Goal: Task Accomplishment & Management: Use online tool/utility

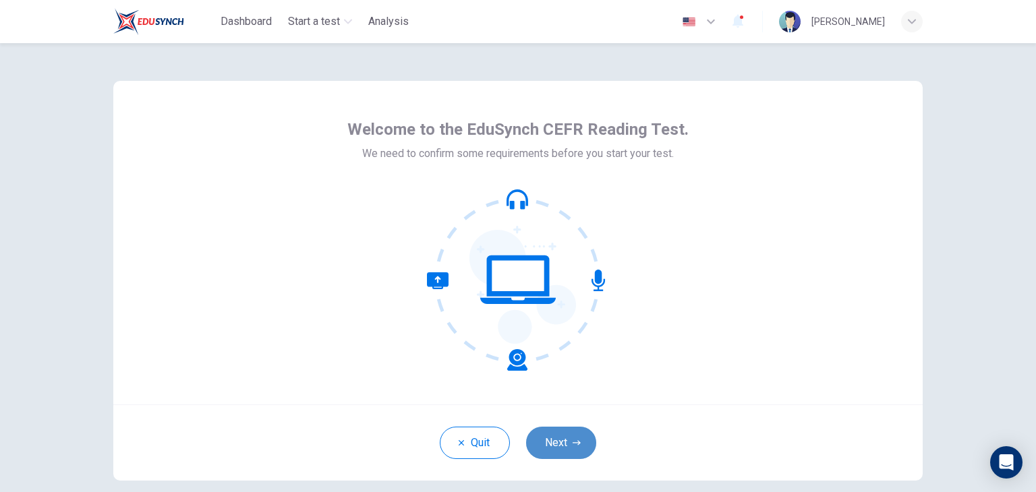
click at [554, 427] on button "Next" at bounding box center [561, 443] width 70 height 32
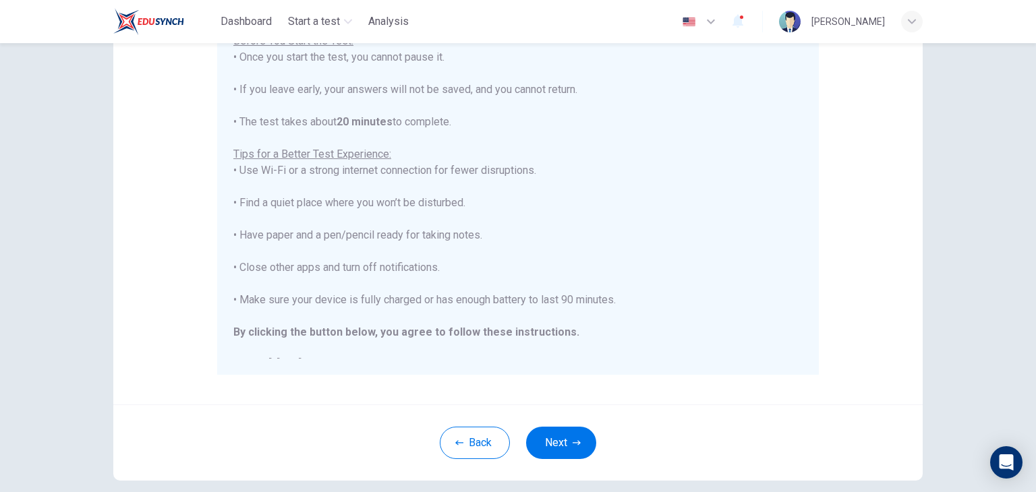
scroll to position [191, 0]
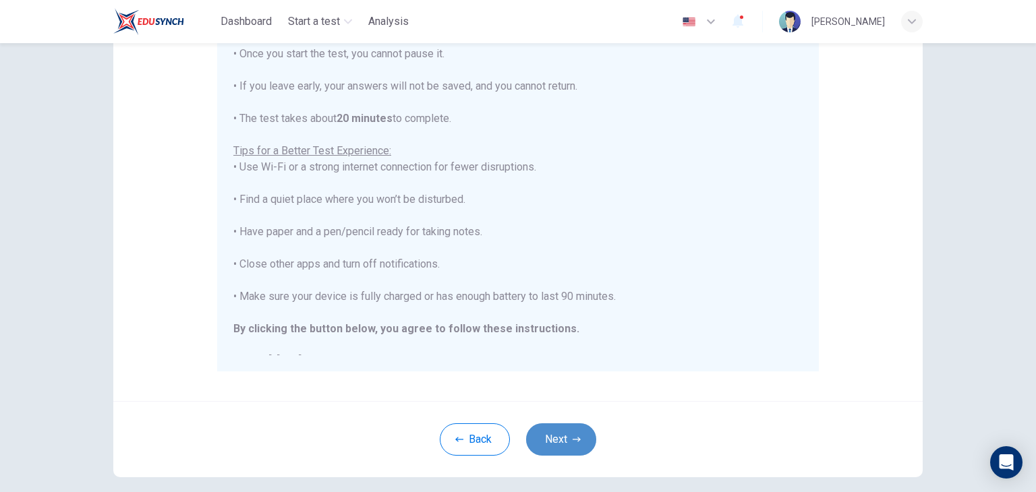
click at [560, 430] on button "Next" at bounding box center [561, 439] width 70 height 32
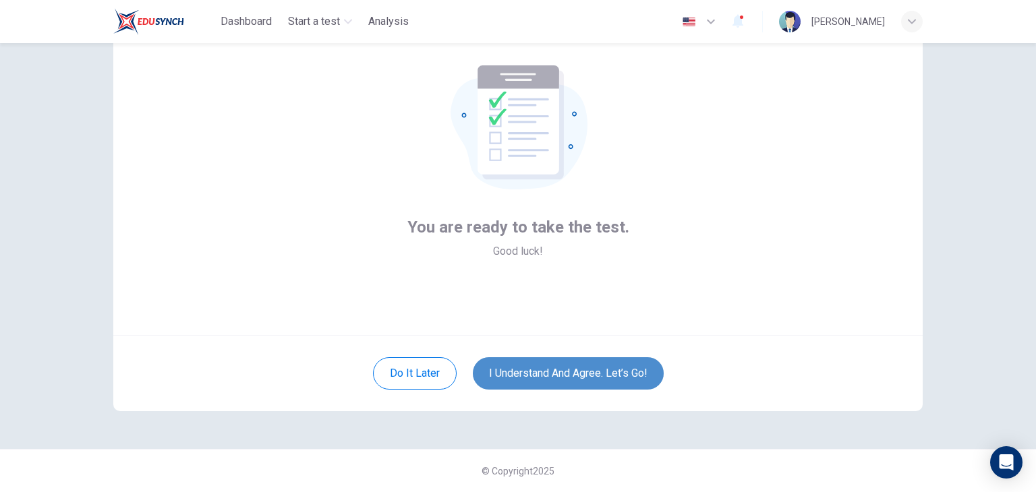
click at [572, 378] on button "I understand and agree. Let’s go!" at bounding box center [568, 373] width 191 height 32
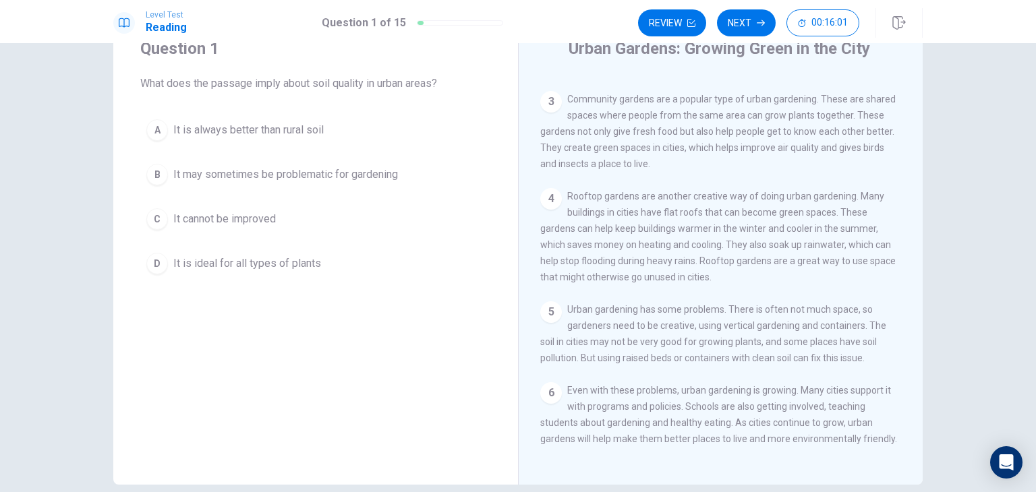
scroll to position [81, 0]
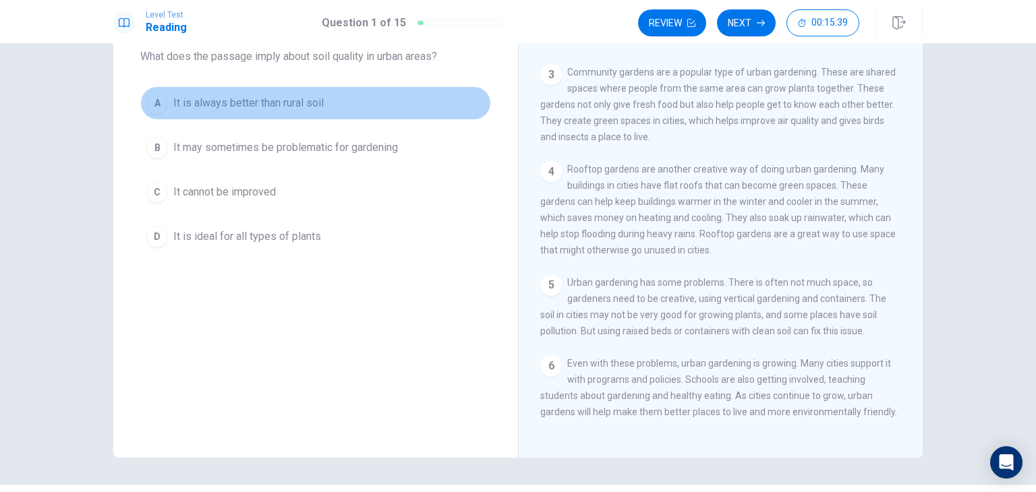
click at [159, 102] on div "A" at bounding box center [157, 103] width 22 height 22
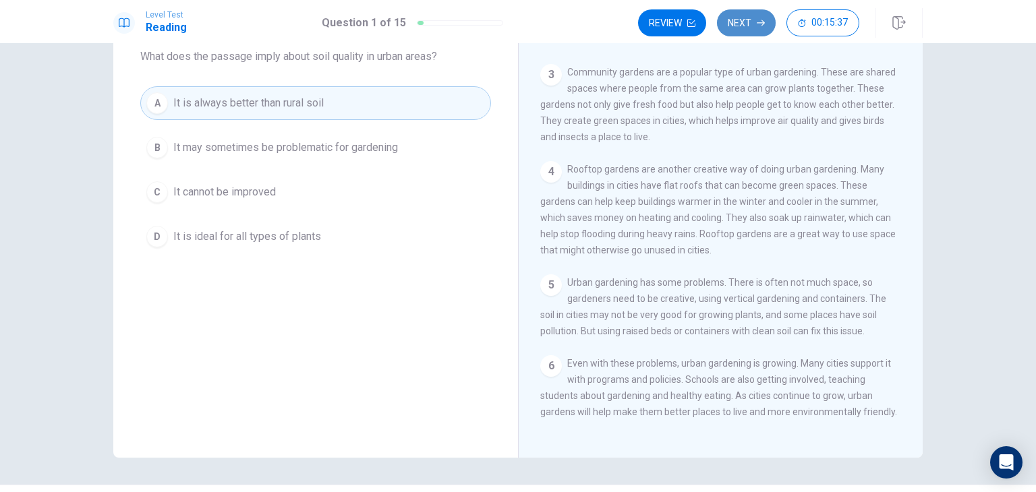
click at [755, 31] on button "Next" at bounding box center [746, 22] width 59 height 27
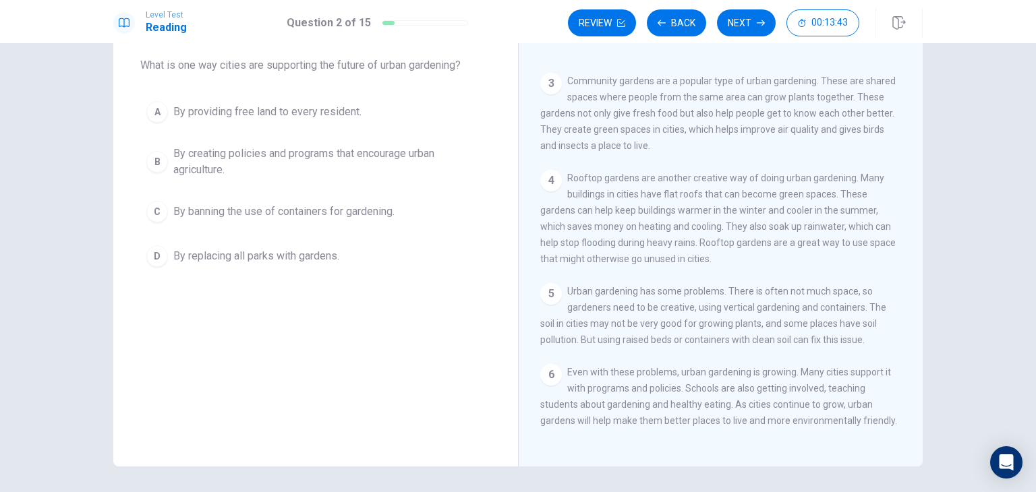
scroll to position [63, 0]
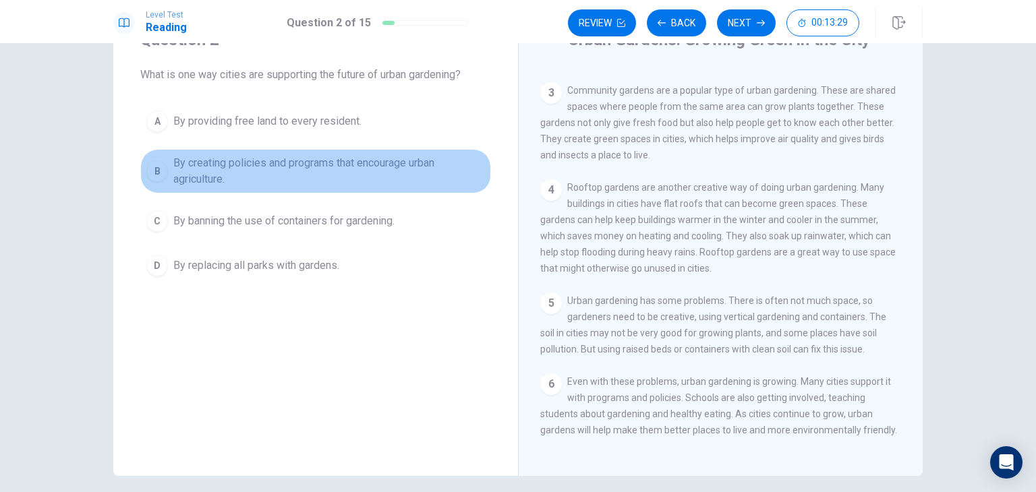
click at [154, 170] on div "B" at bounding box center [157, 171] width 22 height 22
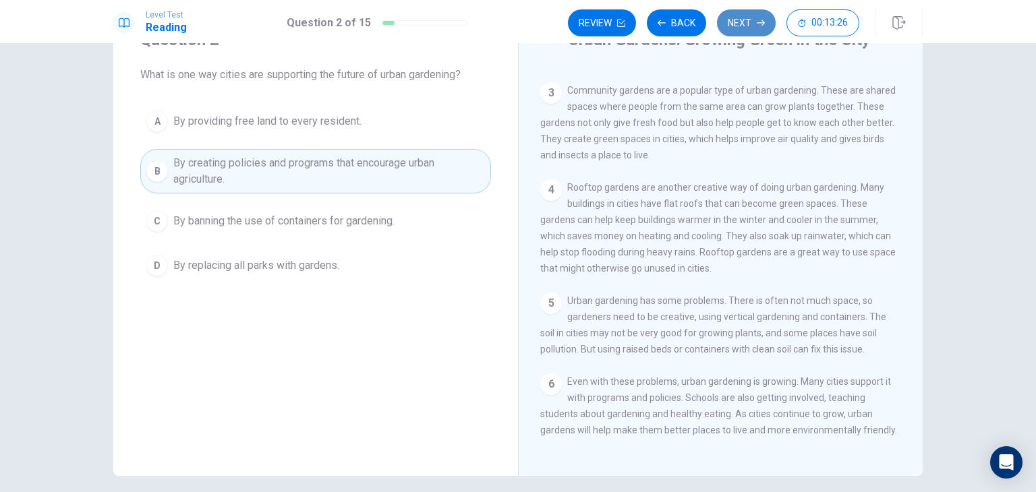
click at [742, 19] on button "Next" at bounding box center [746, 22] width 59 height 27
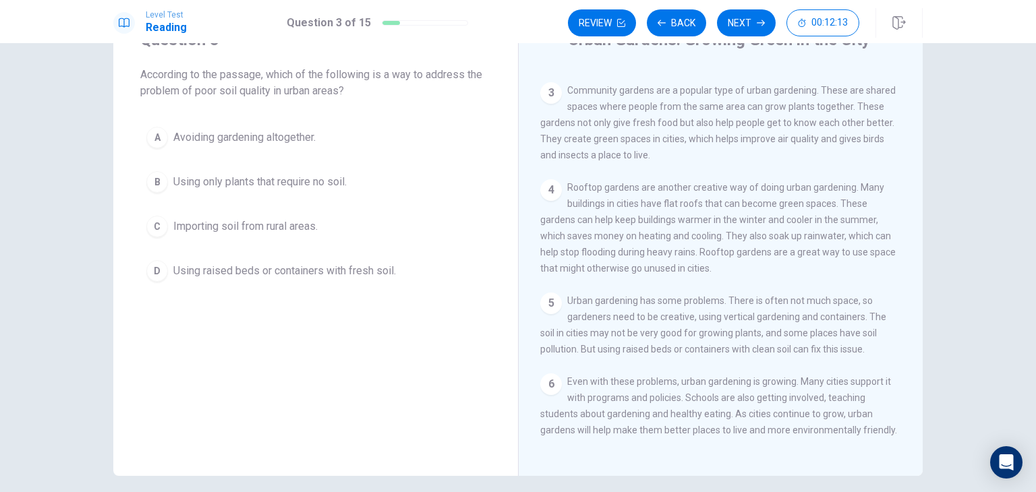
scroll to position [160, 0]
click at [167, 233] on button "C Importing soil from rural areas." at bounding box center [315, 227] width 351 height 34
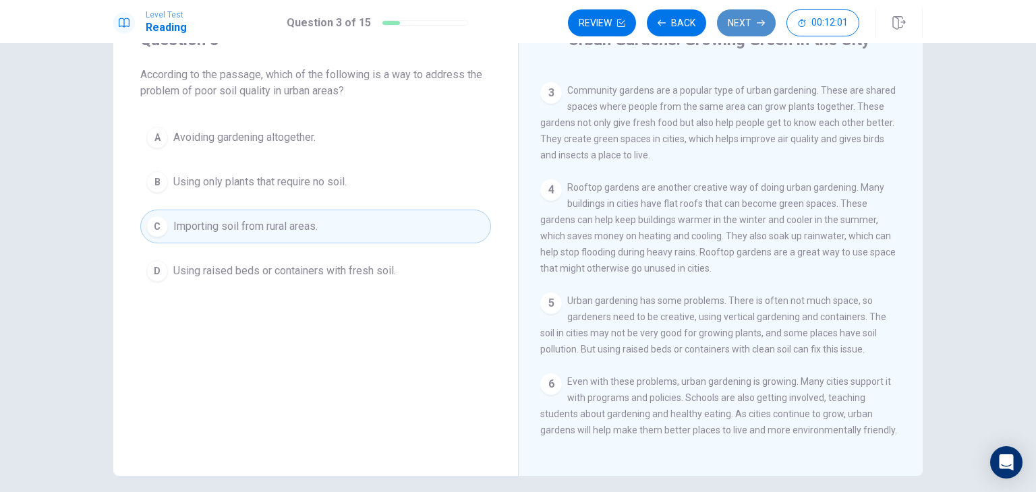
click at [730, 27] on button "Next" at bounding box center [746, 22] width 59 height 27
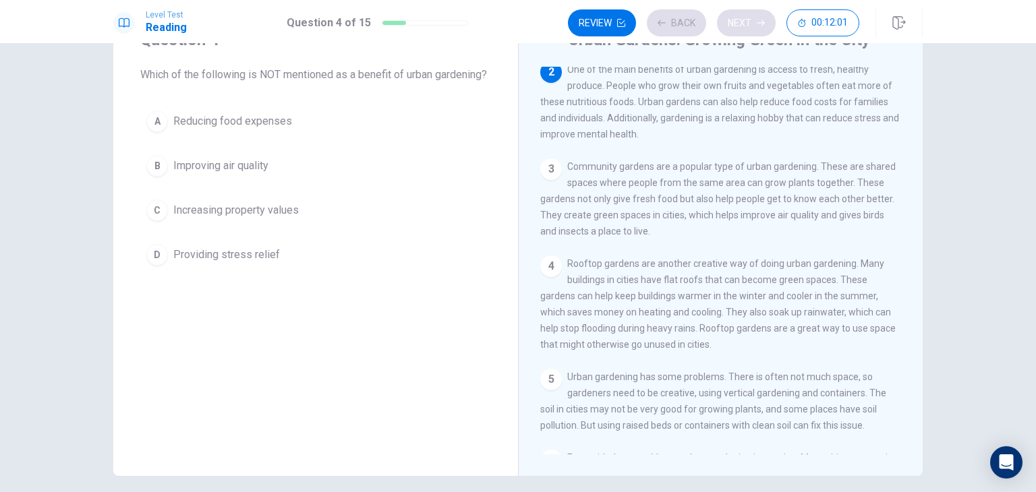
scroll to position [83, 0]
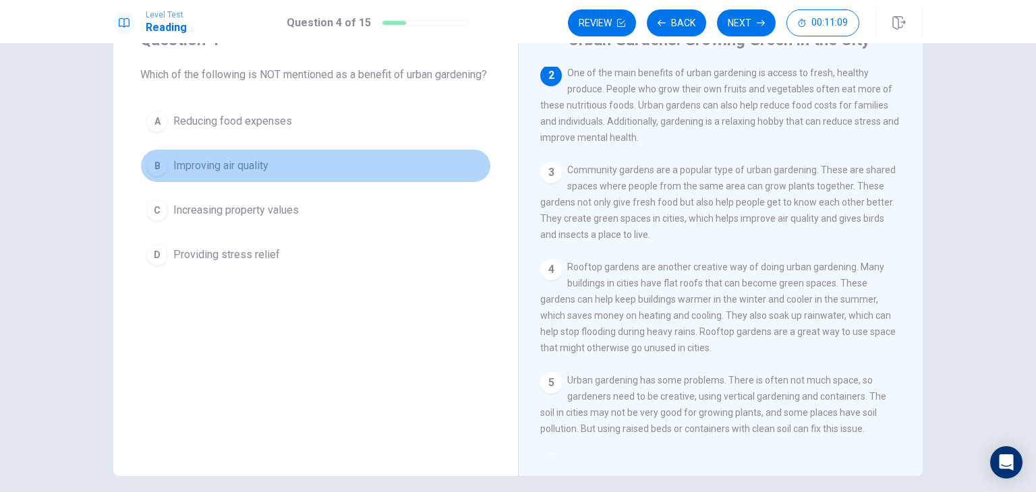
click at [161, 177] on div "B" at bounding box center [157, 166] width 22 height 22
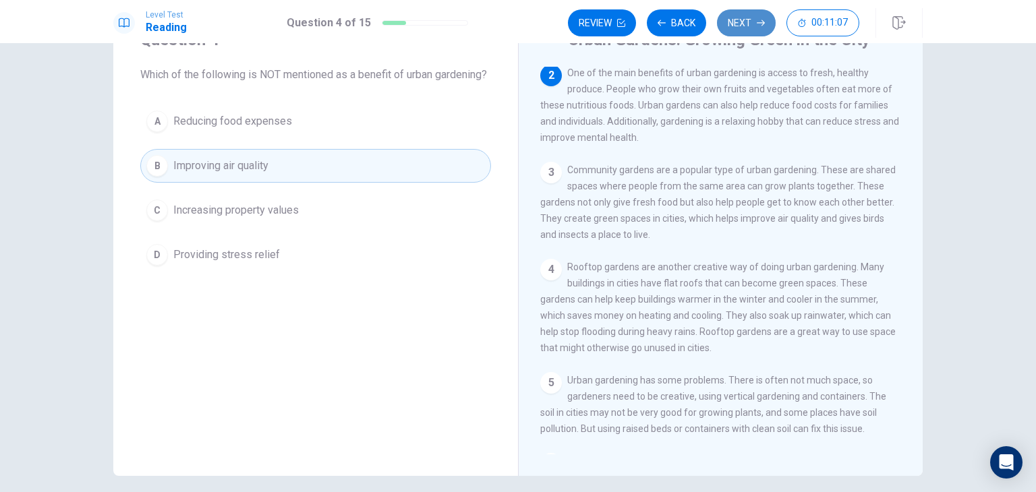
click at [736, 27] on button "Next" at bounding box center [746, 22] width 59 height 27
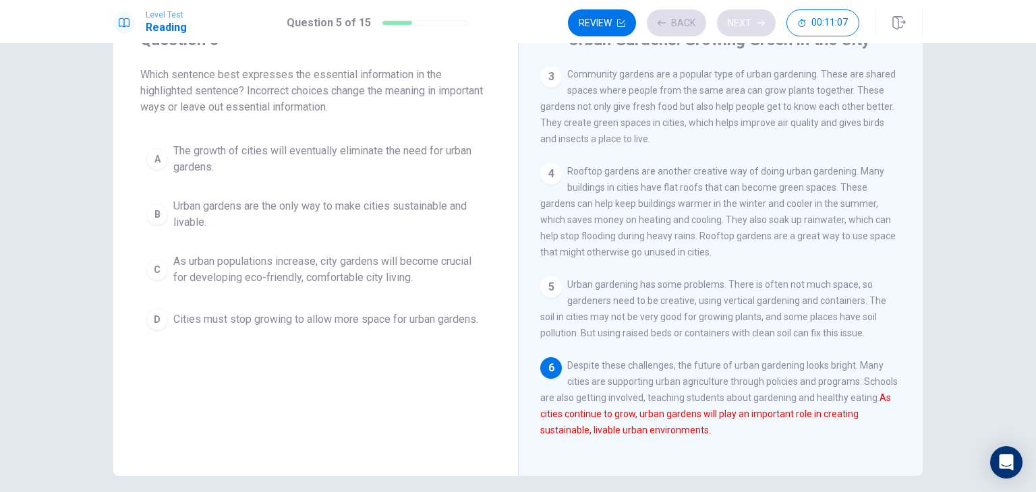
scroll to position [177, 0]
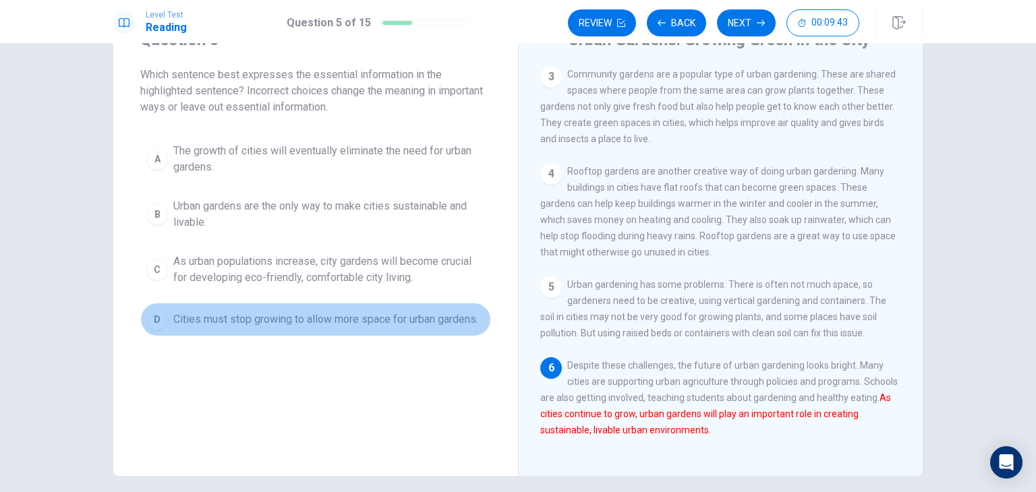
click at [152, 317] on div "D" at bounding box center [157, 320] width 22 height 22
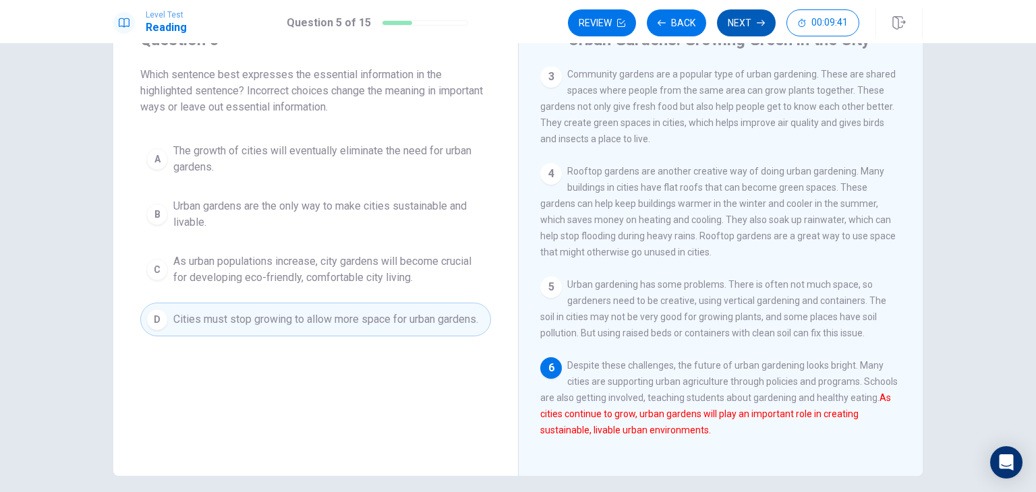
click at [754, 18] on button "Next" at bounding box center [746, 22] width 59 height 27
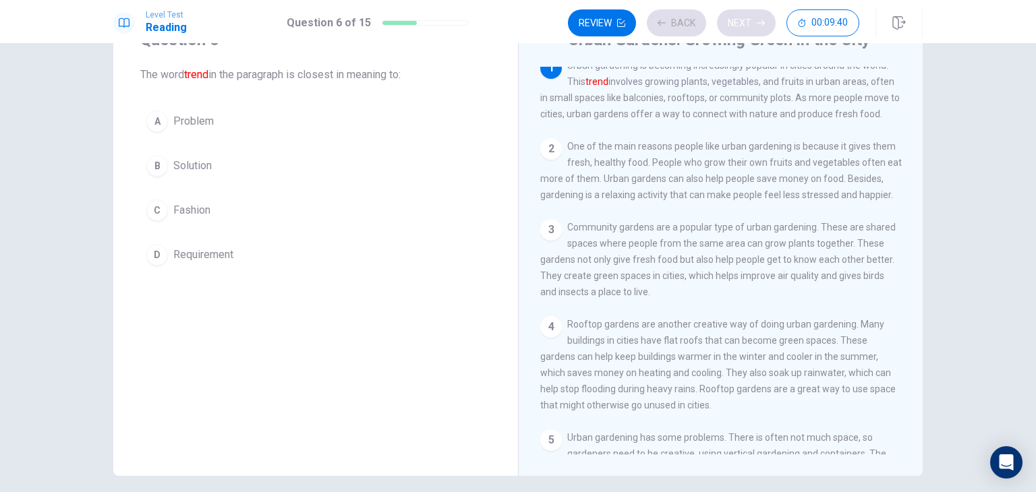
scroll to position [0, 0]
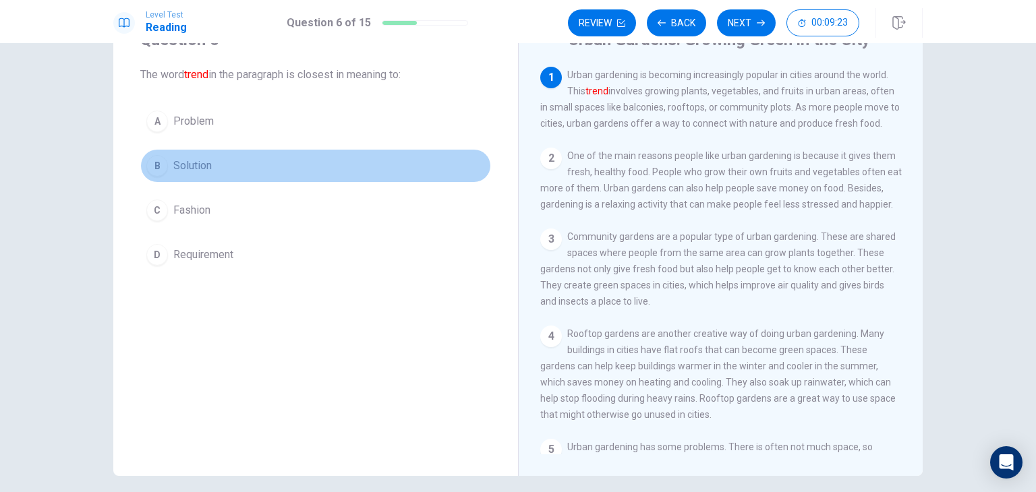
click at [158, 167] on div "B" at bounding box center [157, 166] width 22 height 22
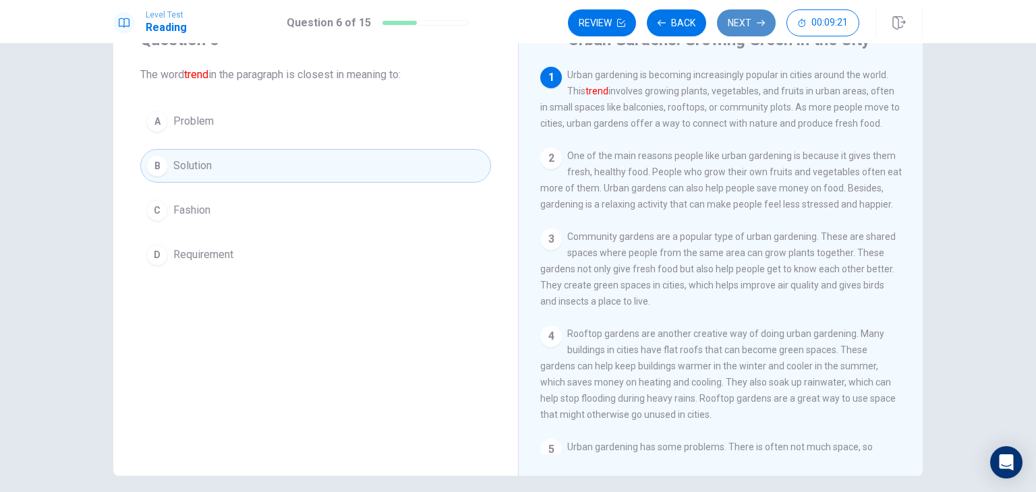
click at [751, 34] on button "Next" at bounding box center [746, 22] width 59 height 27
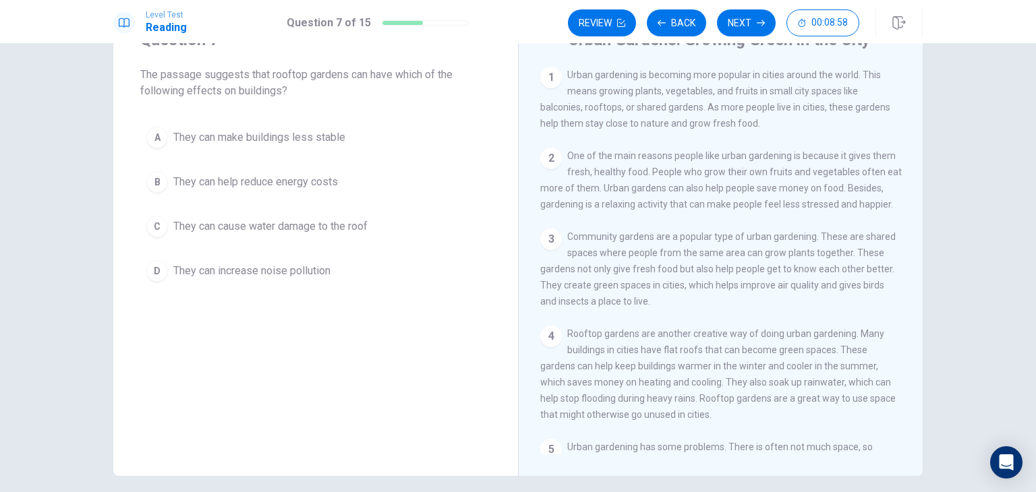
drag, startPoint x: 900, startPoint y: 178, endPoint x: 904, endPoint y: 187, distance: 9.4
click at [904, 187] on div "1 Urban gardening is becoming more popular in cities around the world. This mea…" at bounding box center [729, 261] width 379 height 388
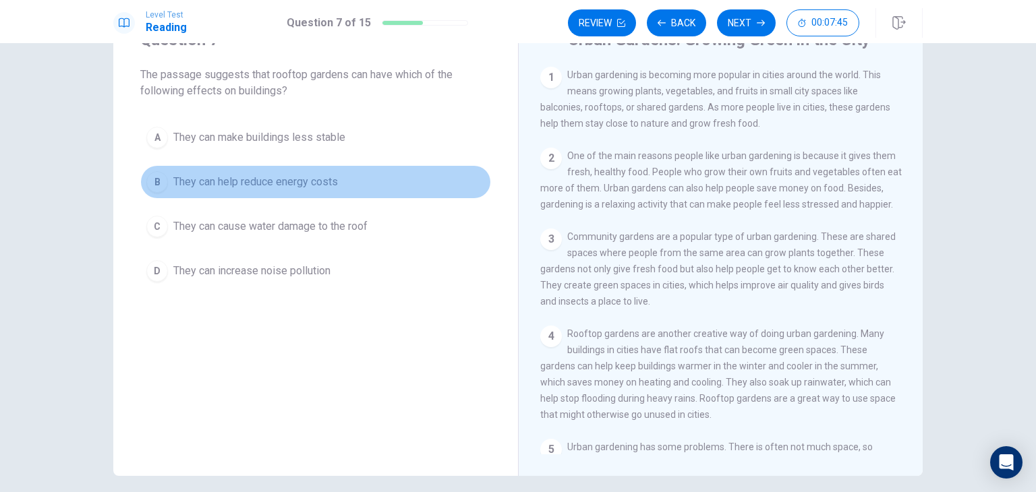
click at [156, 185] on div "B" at bounding box center [157, 182] width 22 height 22
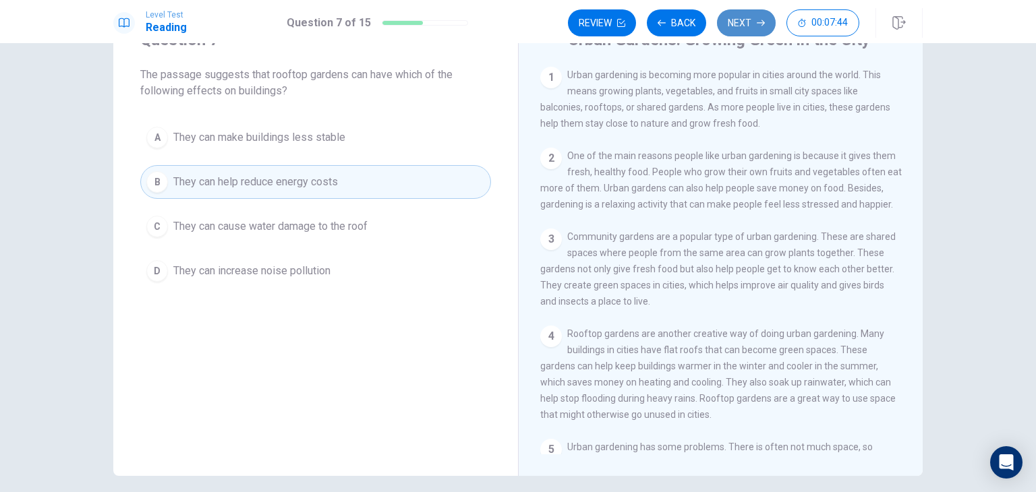
click at [738, 30] on button "Next" at bounding box center [746, 22] width 59 height 27
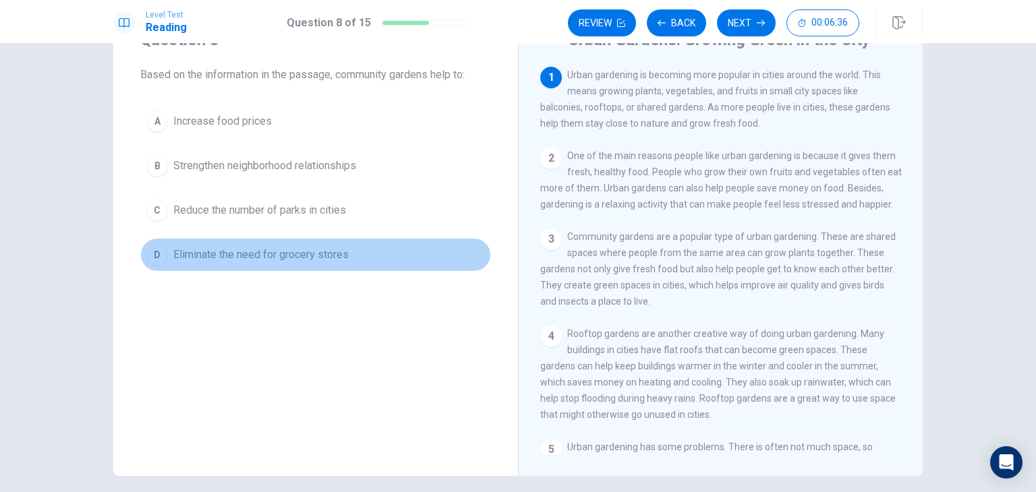
click at [157, 261] on div "D" at bounding box center [157, 255] width 22 height 22
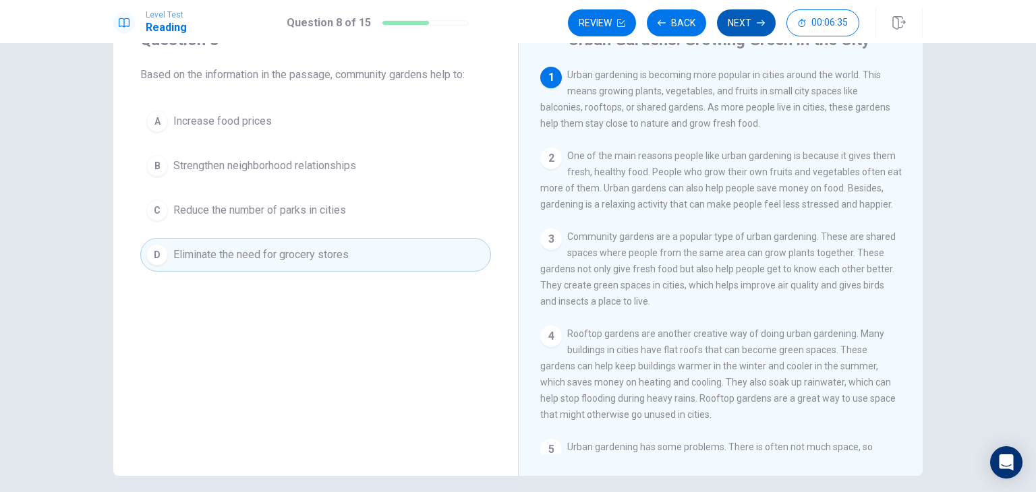
click at [746, 28] on button "Next" at bounding box center [746, 22] width 59 height 27
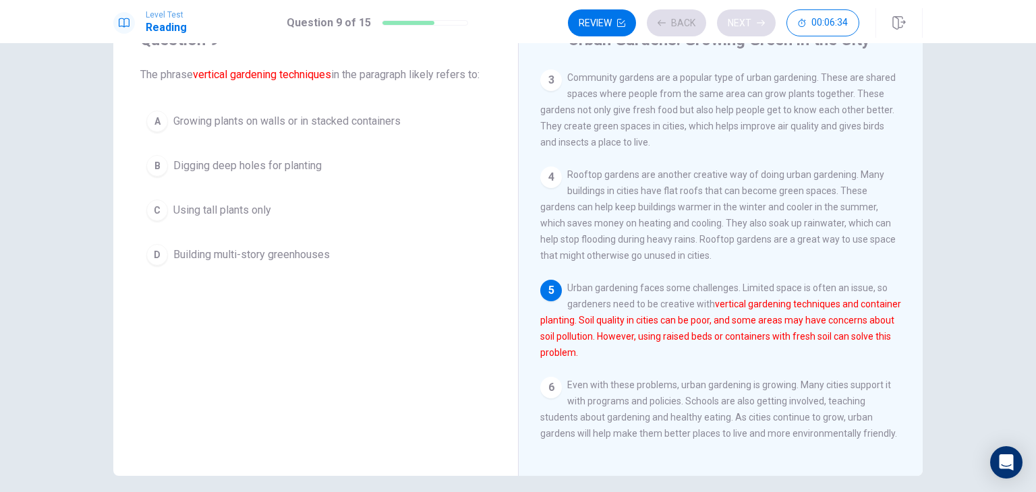
scroll to position [177, 0]
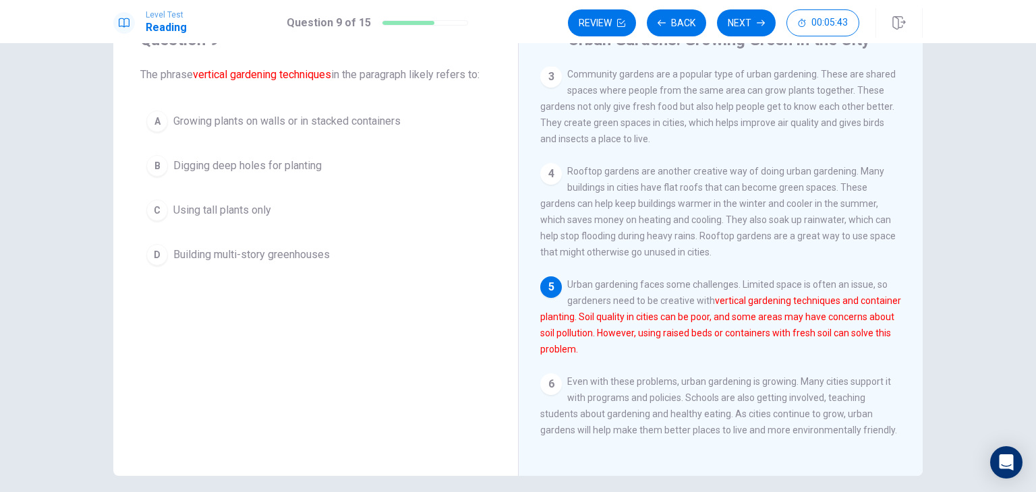
click at [163, 117] on div "A" at bounding box center [157, 122] width 22 height 22
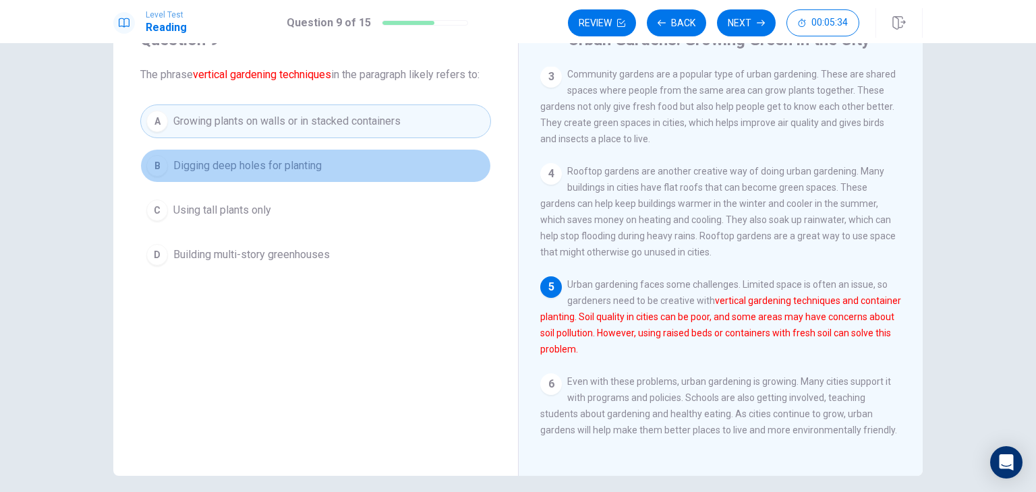
click at [160, 169] on div "B" at bounding box center [157, 166] width 22 height 22
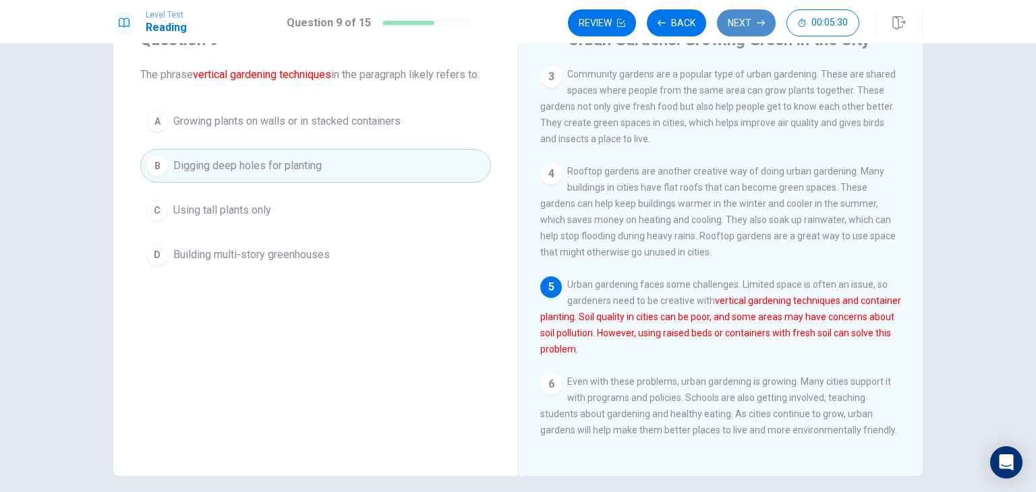
click at [755, 20] on button "Next" at bounding box center [746, 22] width 59 height 27
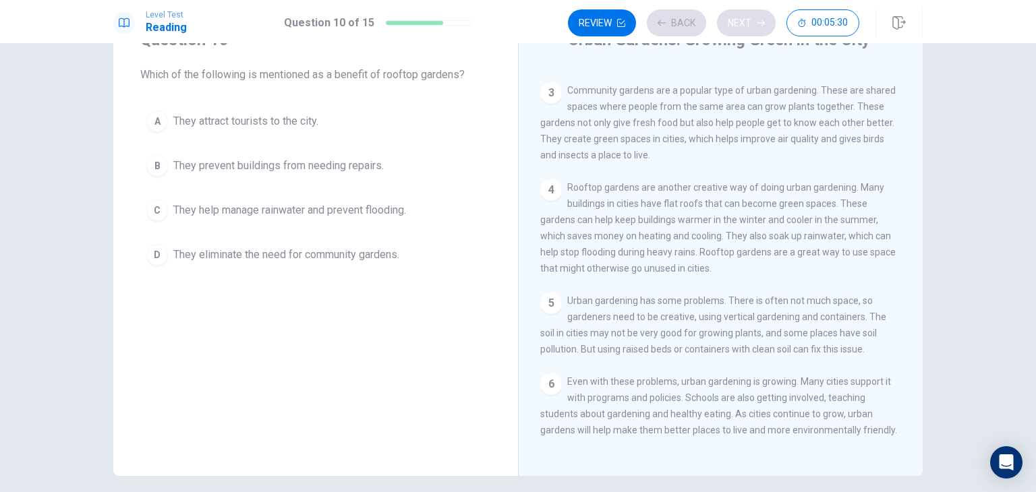
scroll to position [160, 0]
drag, startPoint x: 915, startPoint y: 271, endPoint x: 926, endPoint y: 210, distance: 61.6
click at [939, 187] on div "Question 10 Which of the following is mentioned as a benefit of rooftop gardens…" at bounding box center [518, 241] width 852 height 469
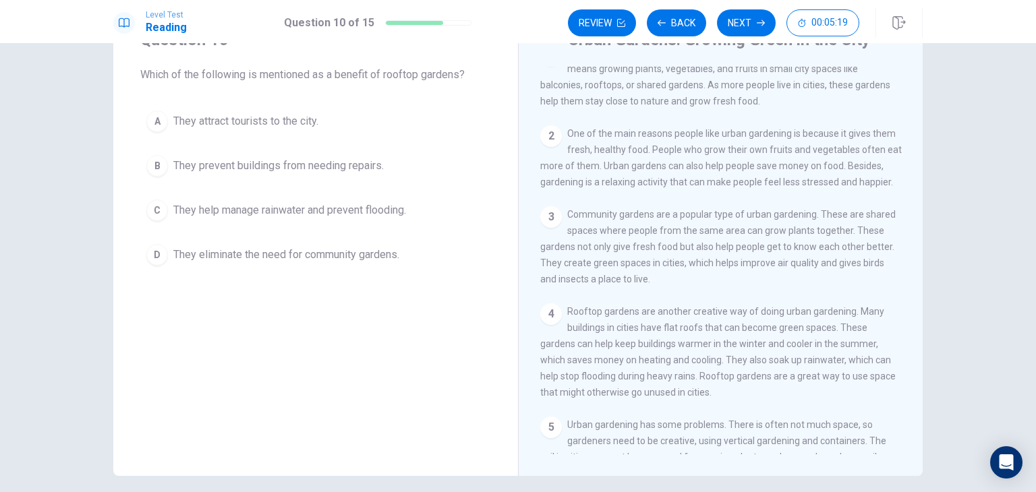
scroll to position [2, 0]
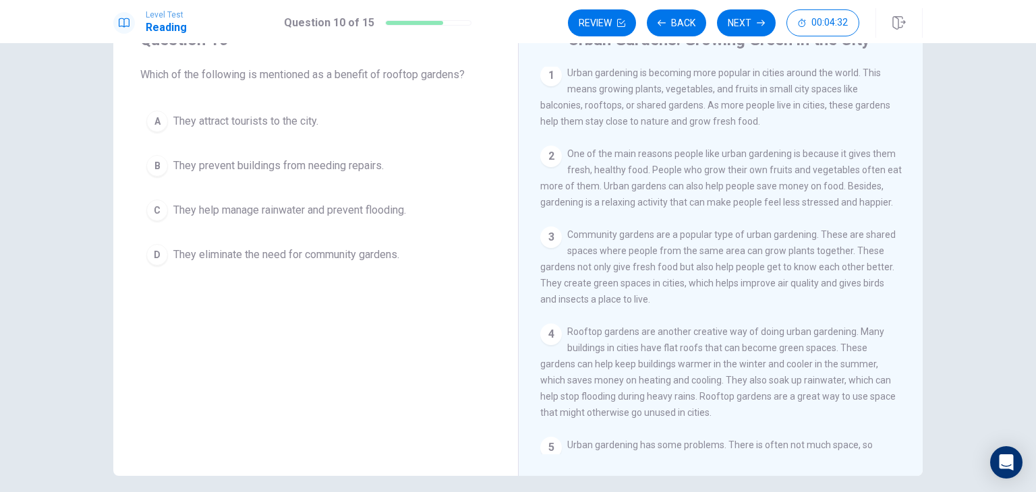
drag, startPoint x: 916, startPoint y: 263, endPoint x: 912, endPoint y: 297, distance: 34.7
click at [912, 297] on div "Urban Gardens: Growing Green in the City 1 Urban gardening is becoming more pop…" at bounding box center [720, 241] width 405 height 469
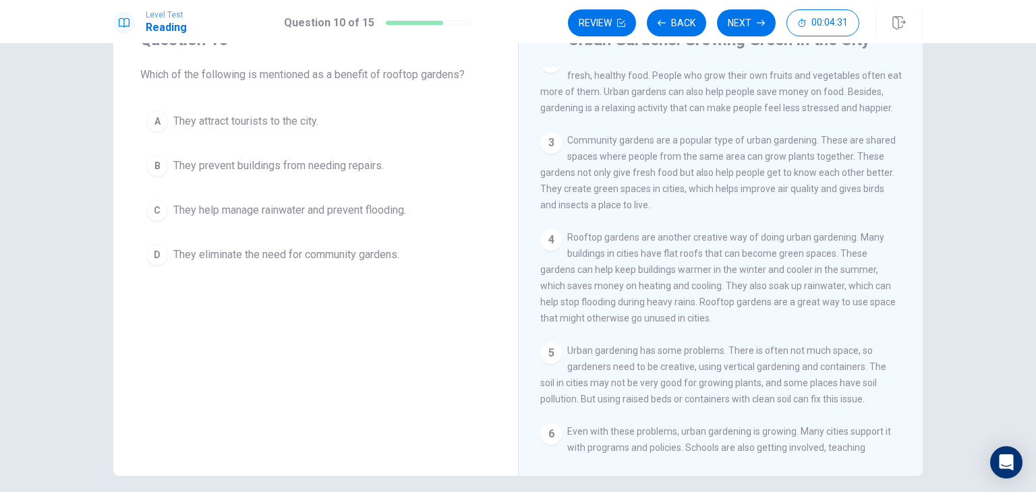
scroll to position [100, 0]
click at [898, 368] on div "1 Urban gardening is becoming more popular in cities around the world. This mea…" at bounding box center [729, 261] width 379 height 388
drag, startPoint x: 898, startPoint y: 376, endPoint x: 896, endPoint y: 391, distance: 15.6
click at [896, 391] on div "1 Urban gardening is becoming more popular in cities around the world. This mea…" at bounding box center [729, 261] width 379 height 388
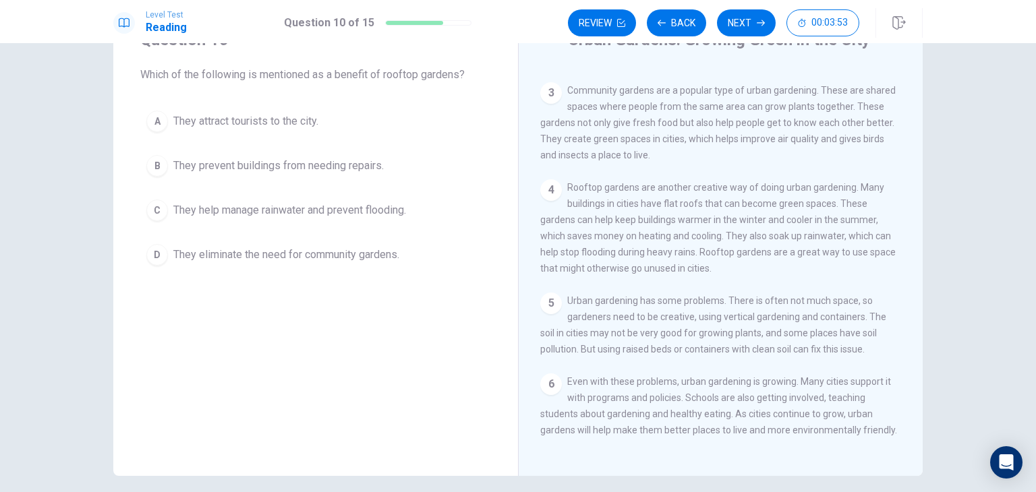
scroll to position [160, 0]
click at [904, 365] on div "1 Urban gardening is becoming more popular in cities around the world. This mea…" at bounding box center [729, 261] width 379 height 388
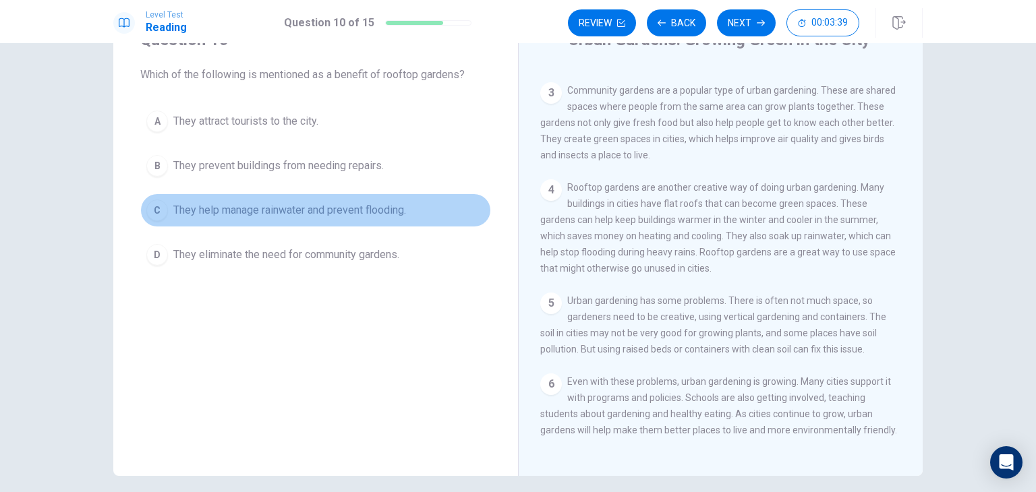
click at [154, 212] on div "C" at bounding box center [157, 211] width 22 height 22
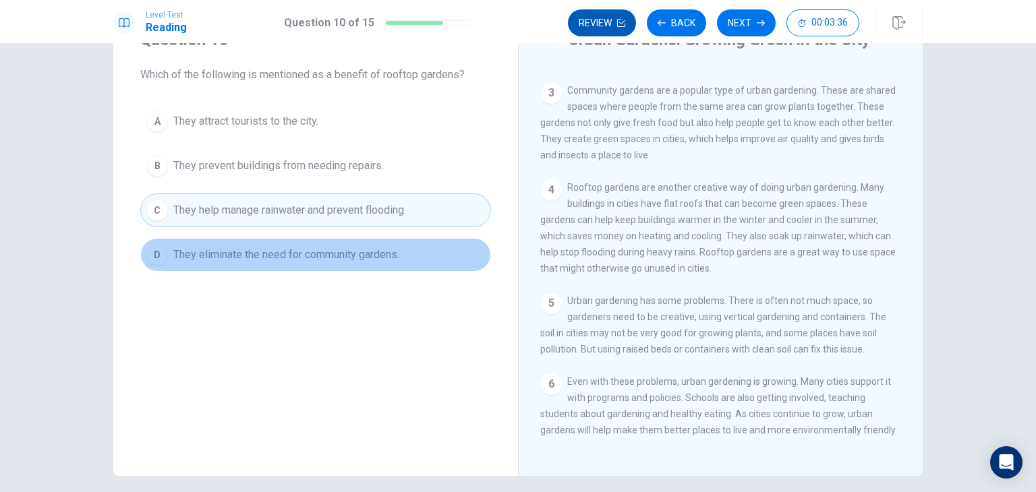
drag, startPoint x: 188, startPoint y: 257, endPoint x: 628, endPoint y: 32, distance: 494.5
click at [628, 32] on div "Level Test Reading Question 10 of 15 Review Back Next 00:03:36 Question 10 of 1…" at bounding box center [518, 246] width 1036 height 492
drag, startPoint x: 160, startPoint y: 249, endPoint x: 528, endPoint y: 150, distance: 380.6
click at [528, 150] on div "Question 10 Which of the following is mentioned as a benefit of rooftop gardens…" at bounding box center [517, 241] width 809 height 469
click at [143, 258] on button "D They eliminate the need for community gardens." at bounding box center [315, 255] width 351 height 34
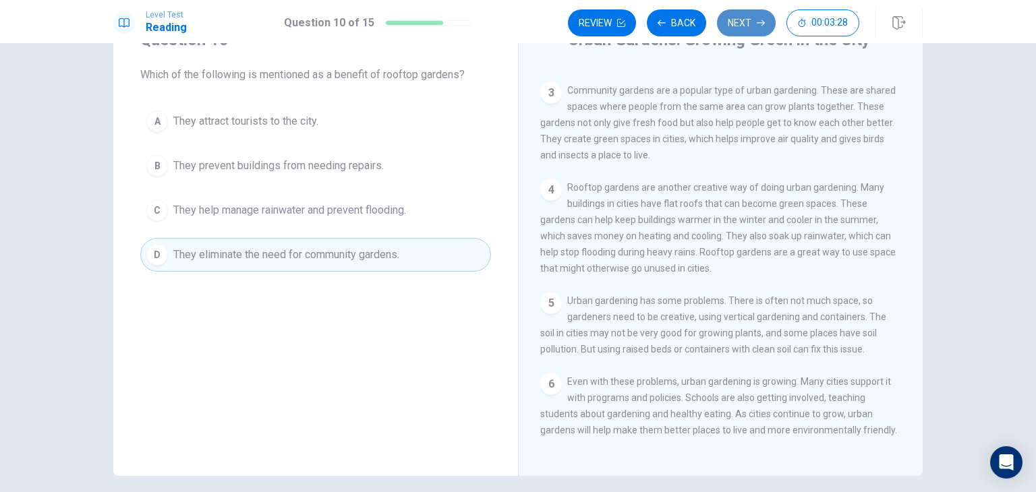
click at [730, 19] on button "Next" at bounding box center [746, 22] width 59 height 27
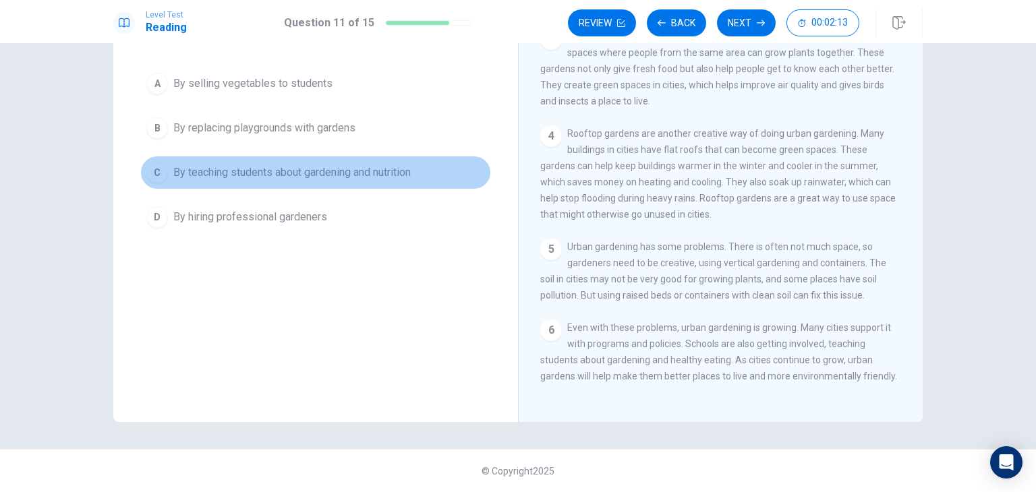
click at [159, 185] on button "C By teaching students about gardening and nutrition" at bounding box center [315, 173] width 351 height 34
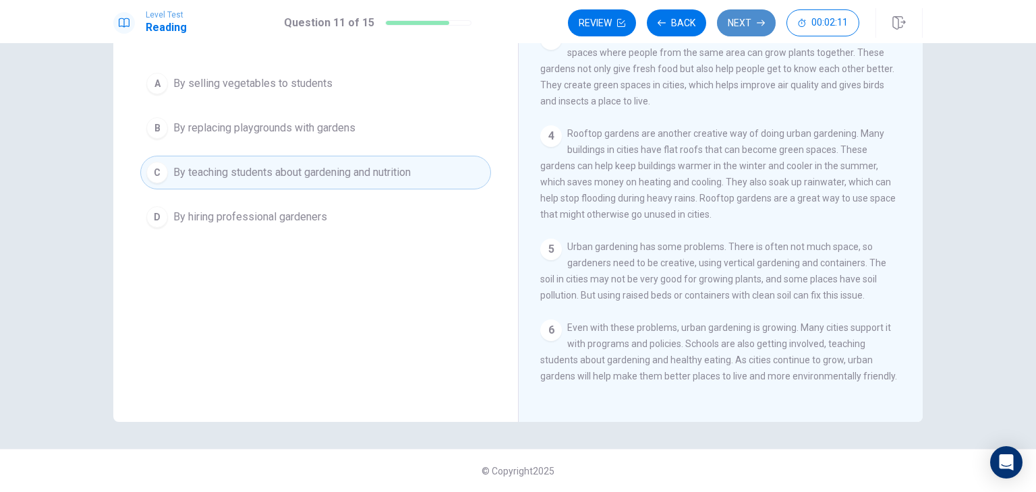
click at [760, 28] on button "Next" at bounding box center [746, 22] width 59 height 27
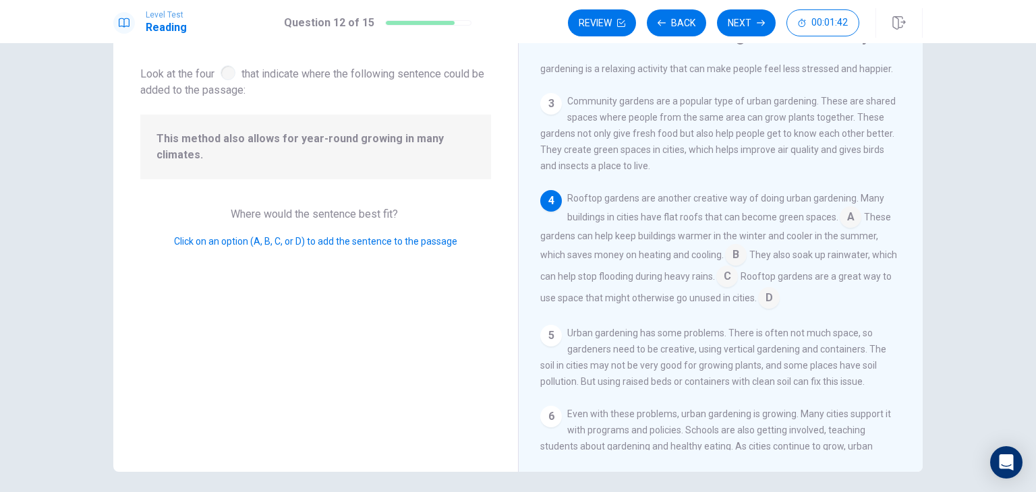
scroll to position [67, 0]
click at [738, 260] on input at bounding box center [736, 256] width 22 height 22
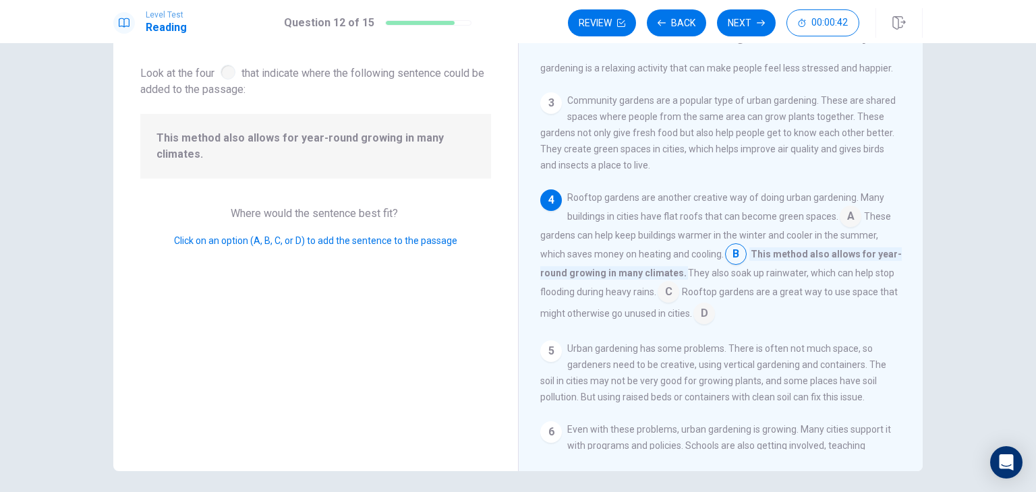
click at [669, 297] on input at bounding box center [668, 294] width 22 height 22
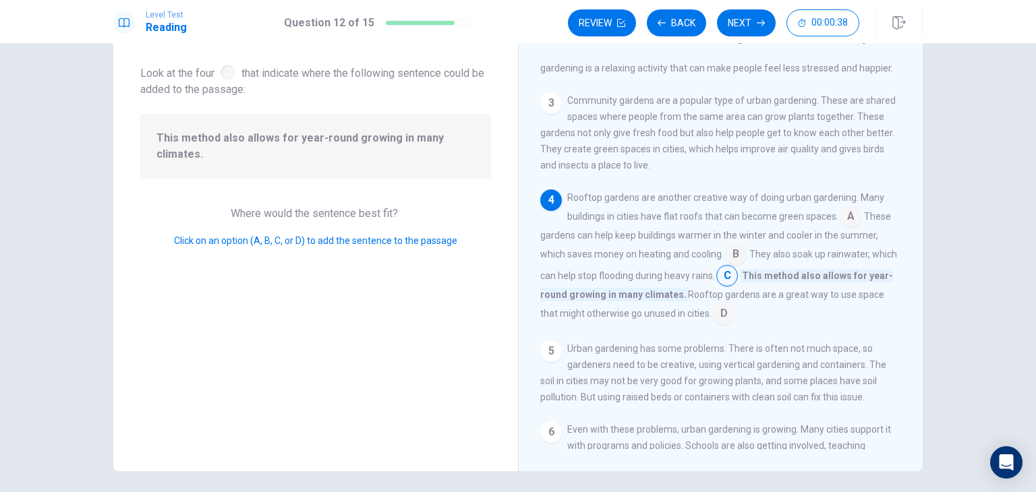
click at [738, 258] on input at bounding box center [736, 256] width 22 height 22
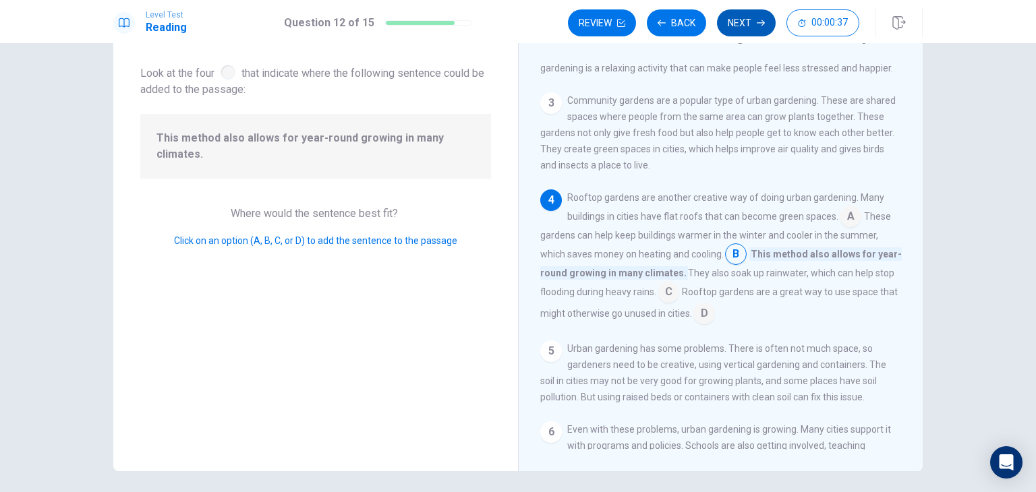
click at [738, 30] on button "Next" at bounding box center [746, 22] width 59 height 27
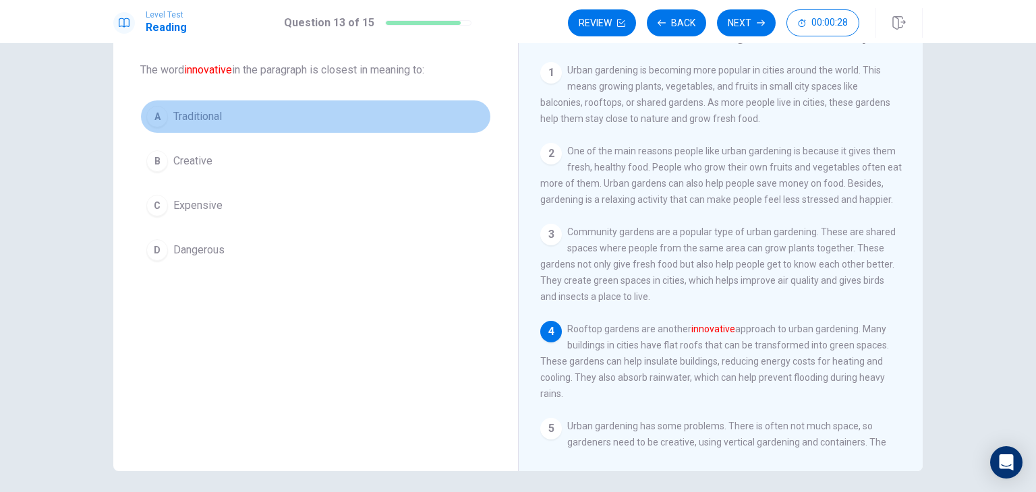
click at [158, 122] on div "A" at bounding box center [157, 117] width 22 height 22
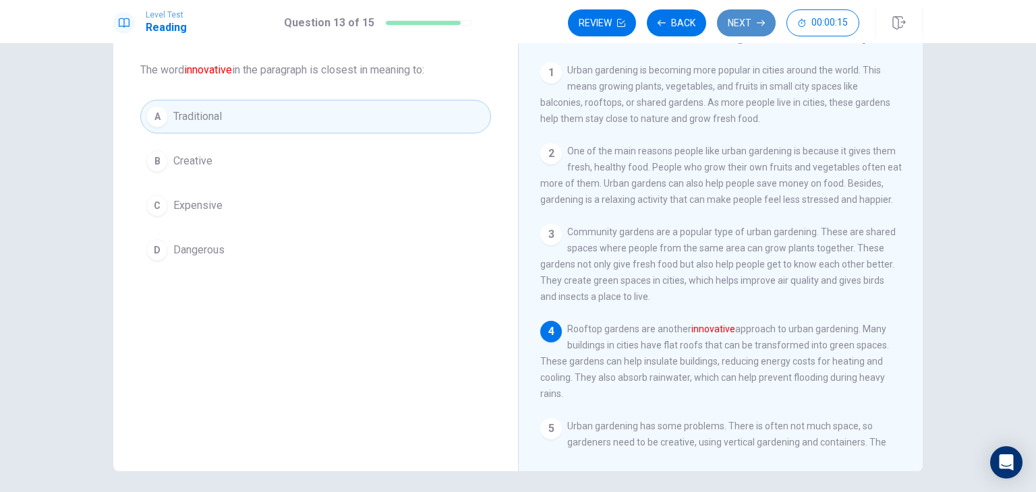
click at [763, 14] on button "Next" at bounding box center [746, 22] width 59 height 27
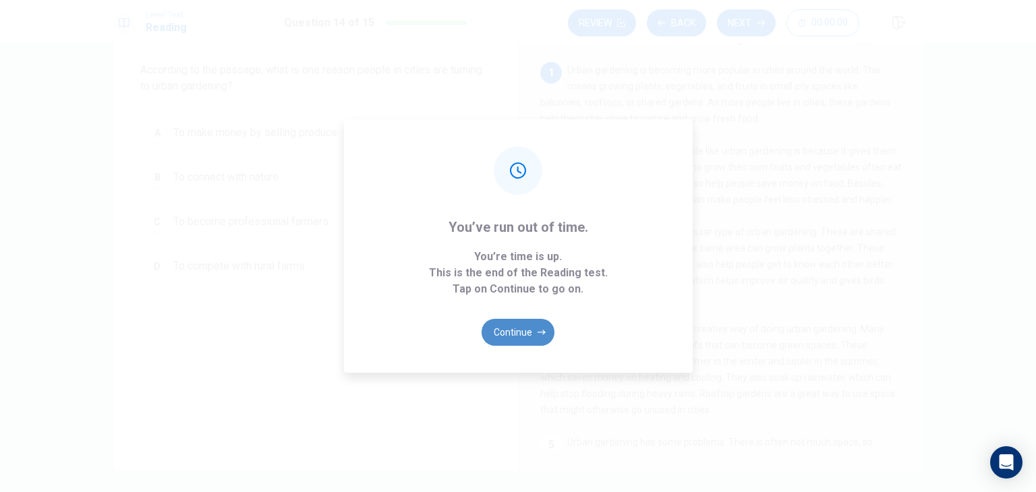
click at [514, 338] on button "Continue" at bounding box center [517, 332] width 73 height 27
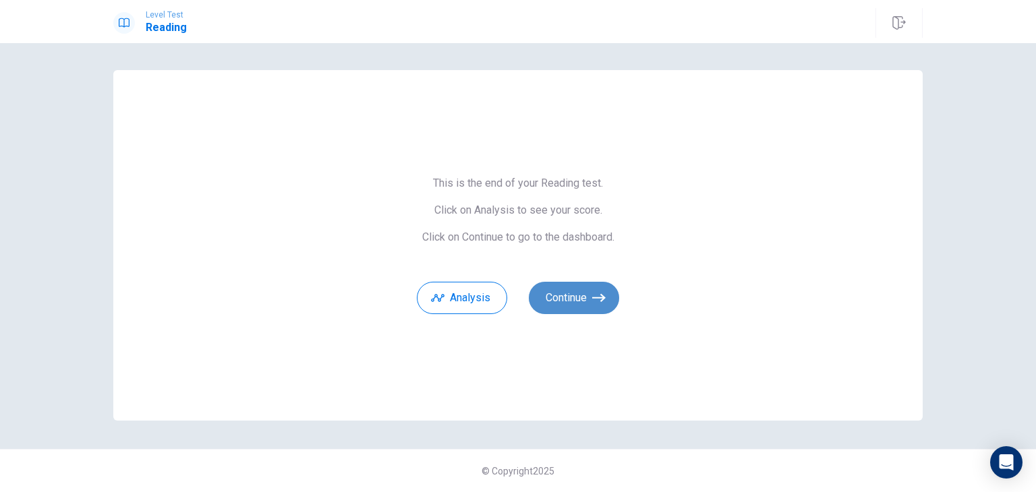
click at [572, 299] on button "Continue" at bounding box center [574, 298] width 90 height 32
